Goal: Task Accomplishment & Management: Manage account settings

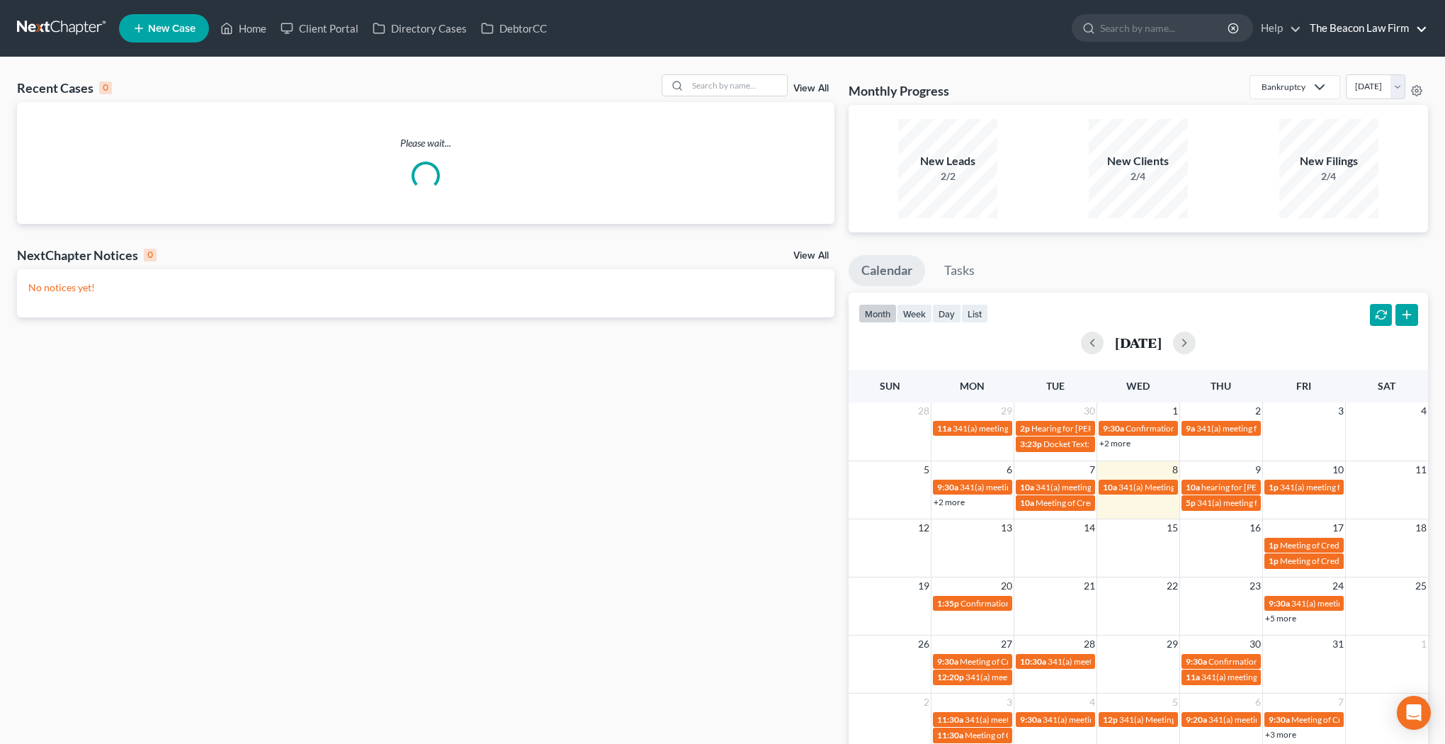
click at [1336, 25] on link "The Beacon Law Firm" at bounding box center [1364, 28] width 125 height 25
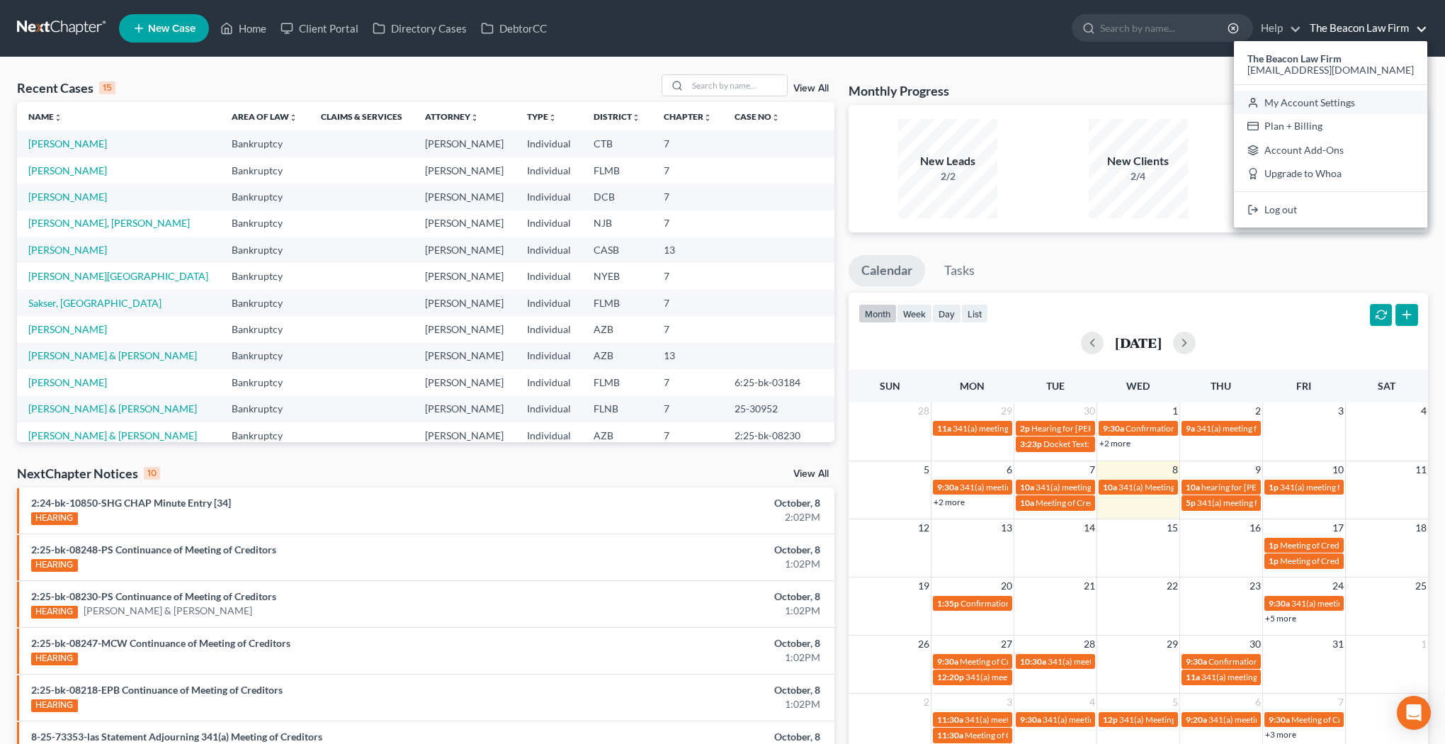
click at [1336, 106] on link "My Account Settings" at bounding box center [1330, 103] width 193 height 24
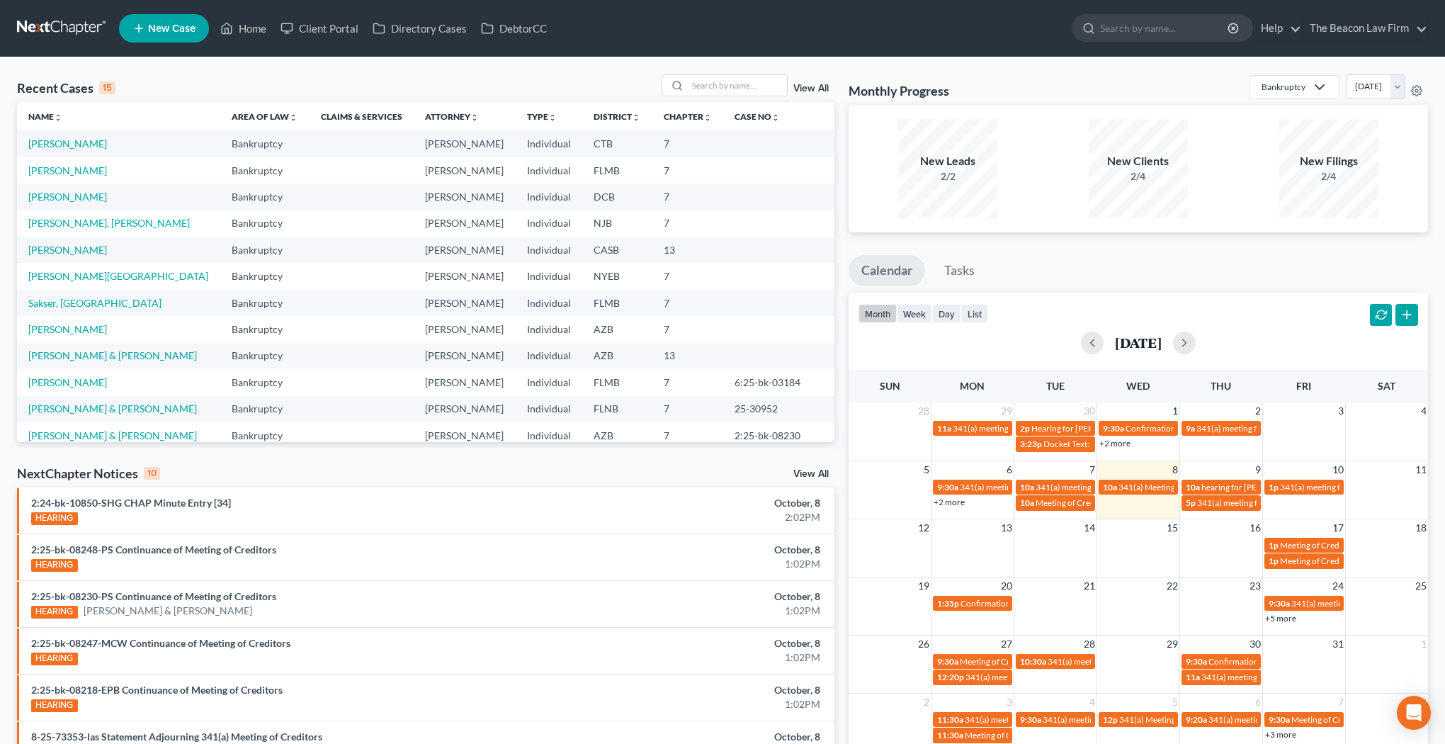
select select "15"
select select "24"
select select "9"
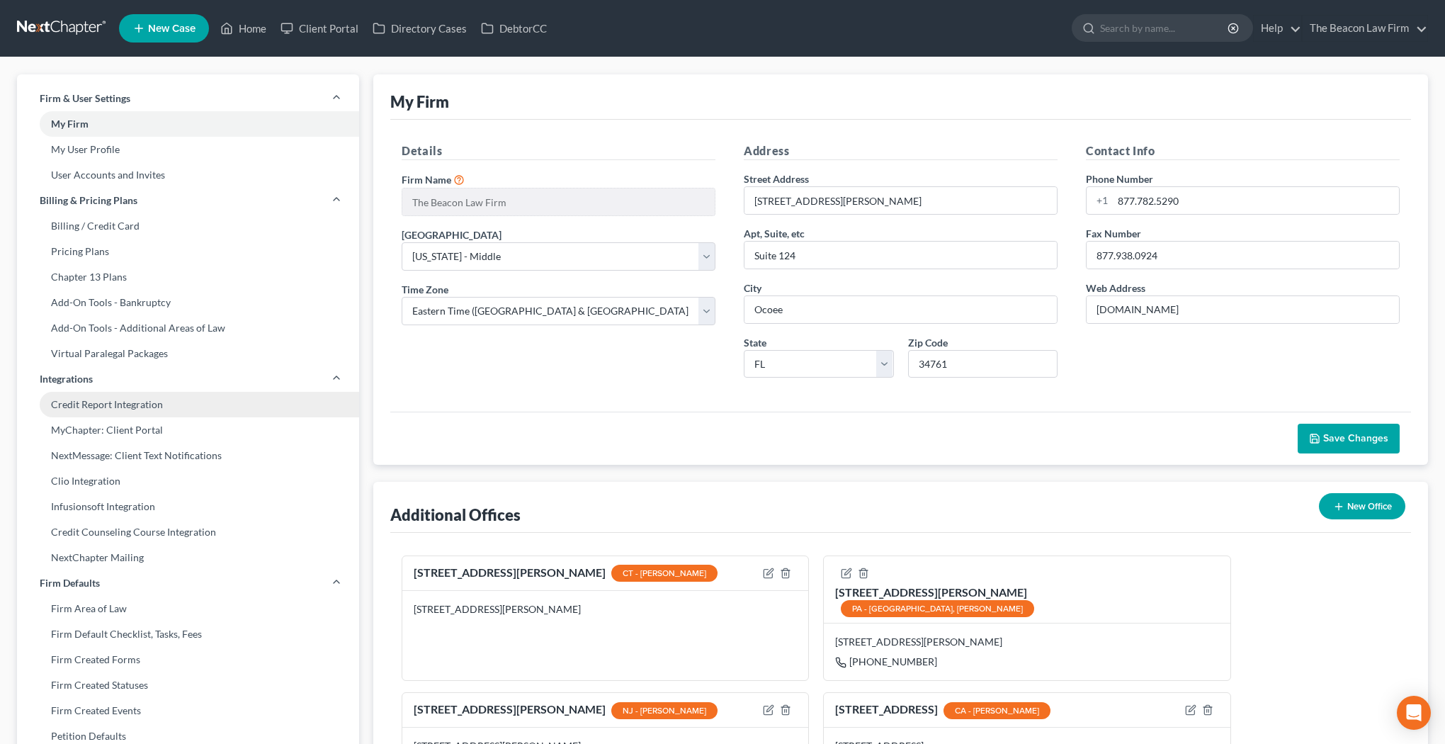
click at [104, 412] on link "Credit Report Integration" at bounding box center [188, 404] width 342 height 25
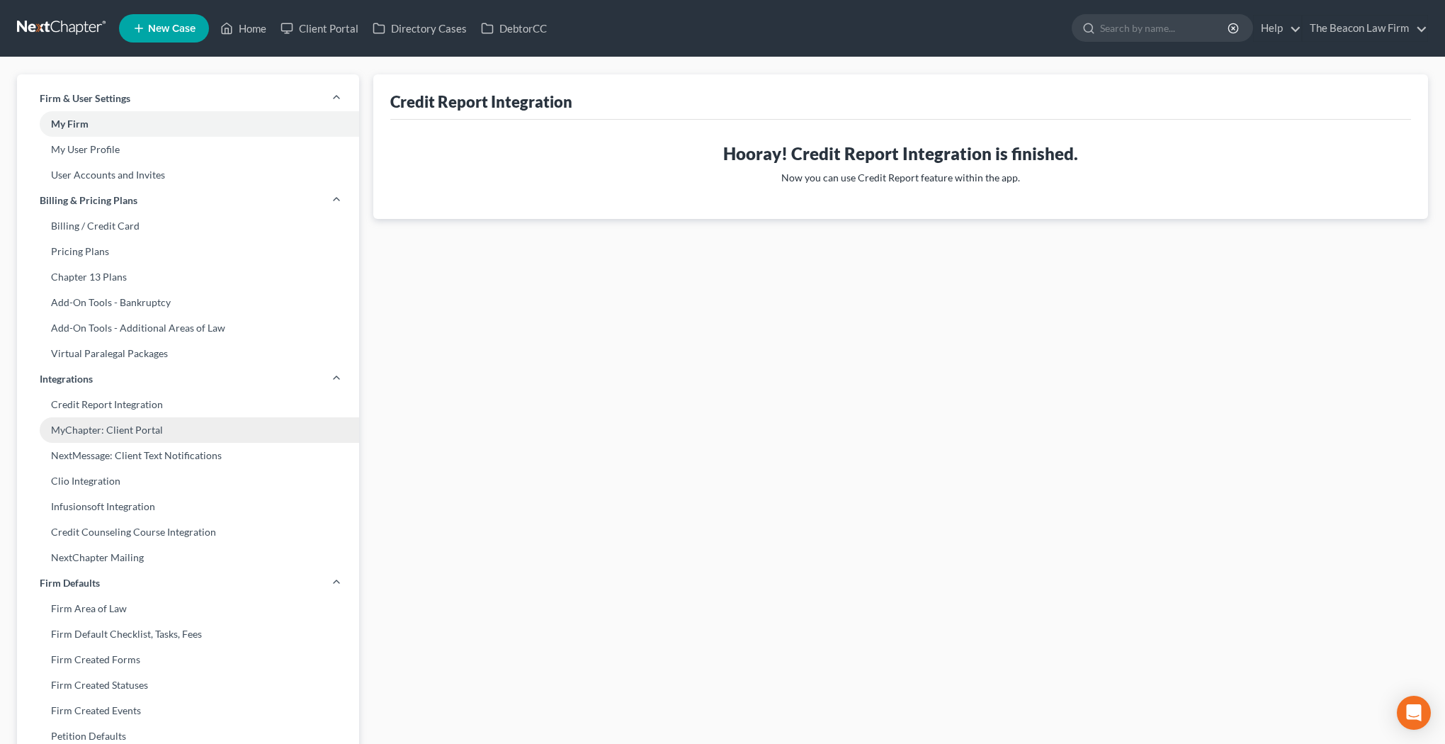
click at [134, 430] on link "MyChapter: Client Portal" at bounding box center [188, 429] width 342 height 25
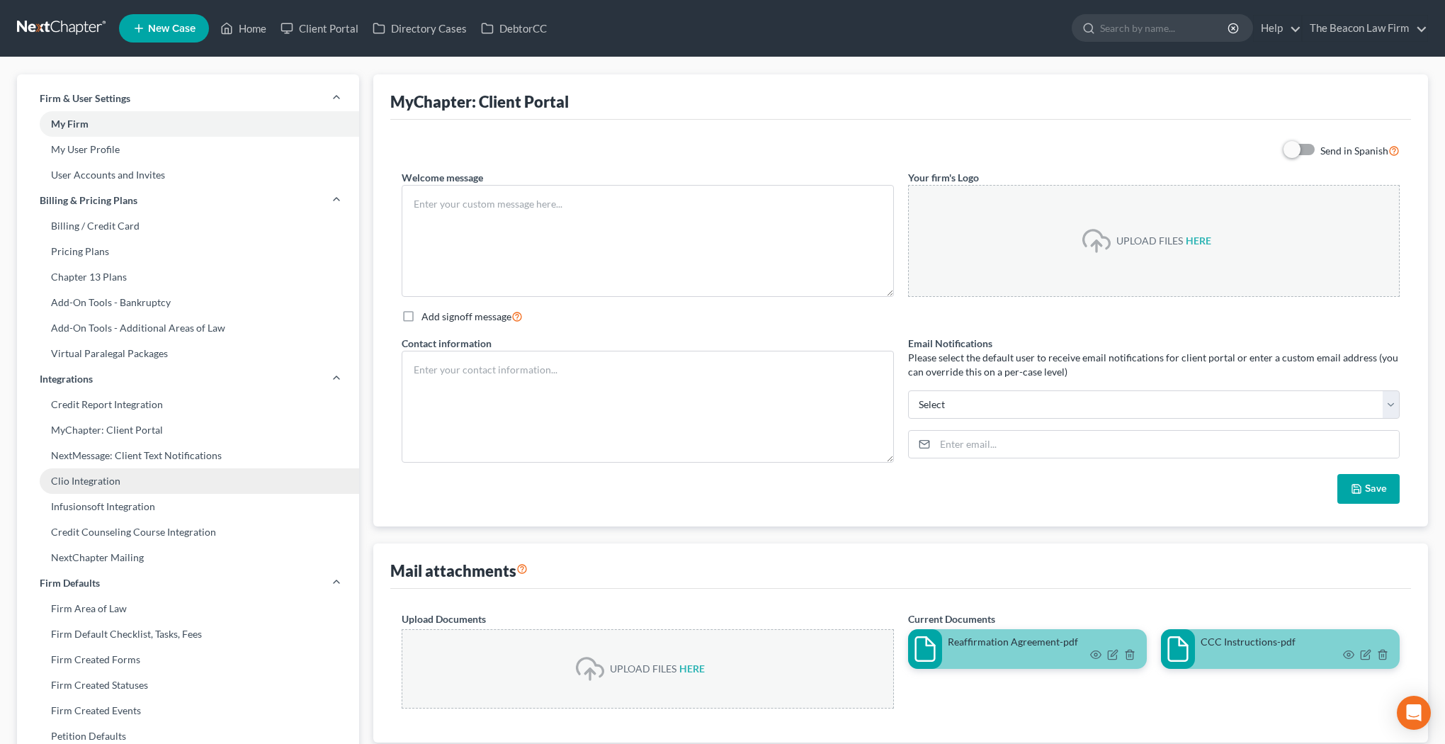
type textarea "Loremip do SiTametco. Adip elitse doeius tempor in u labor etd mag al enima min…"
